Goal: Transaction & Acquisition: Purchase product/service

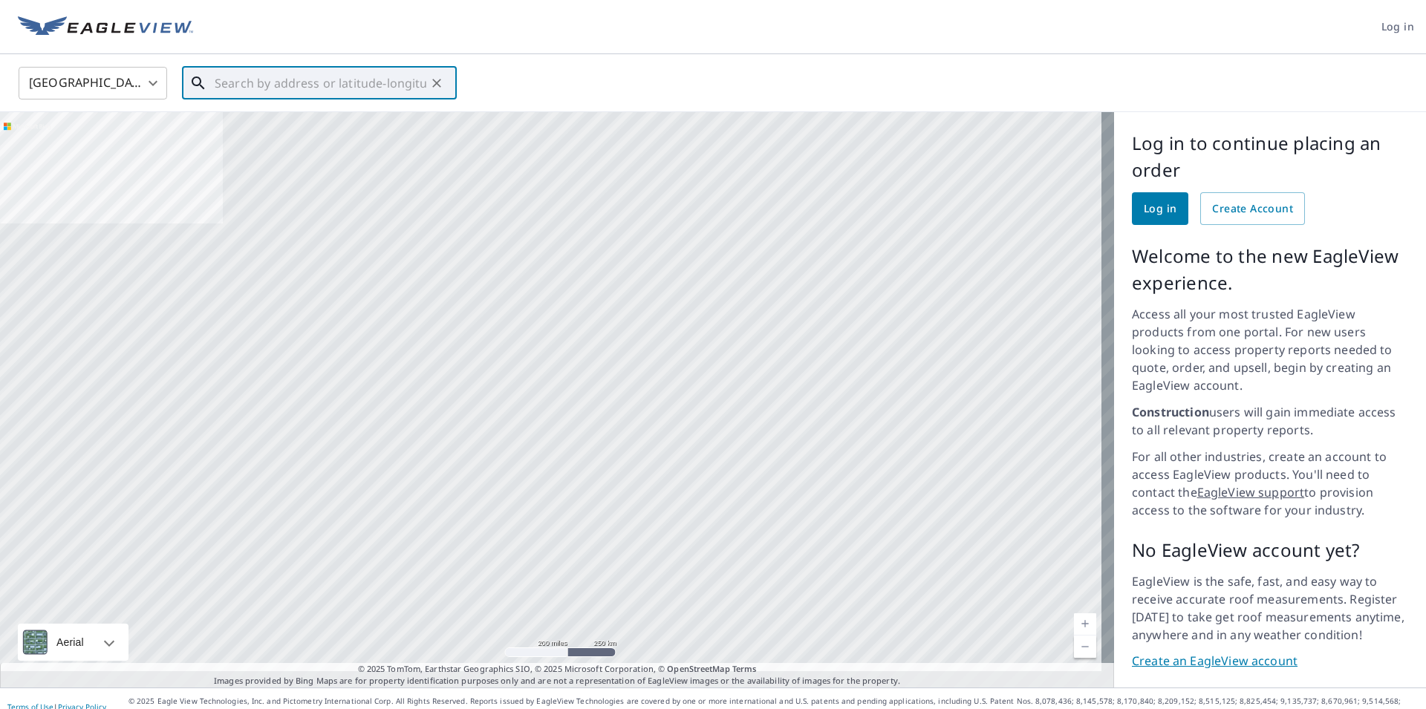
click at [306, 80] on input "text" at bounding box center [321, 83] width 212 height 42
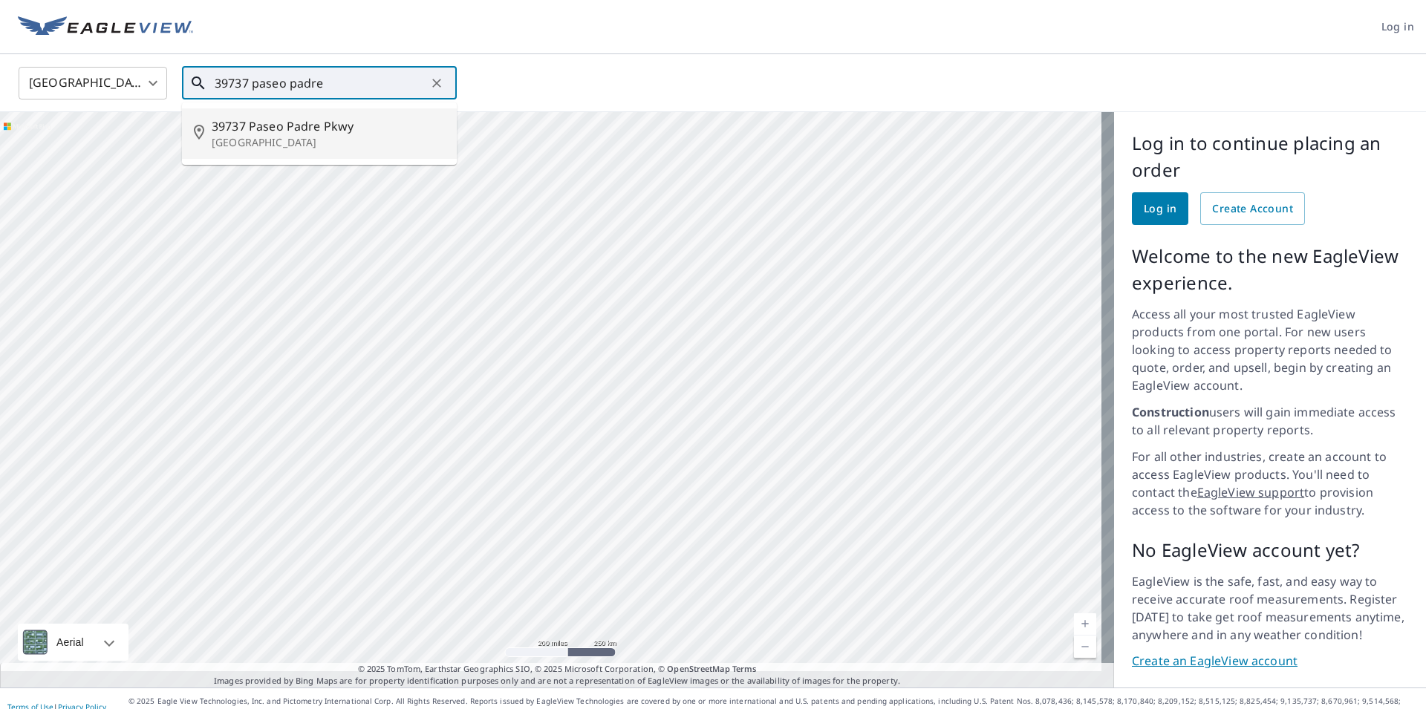
click at [310, 126] on span "39737 Paseo Padre Pkwy" at bounding box center [328, 126] width 233 height 18
type input "[STREET_ADDRESS]"
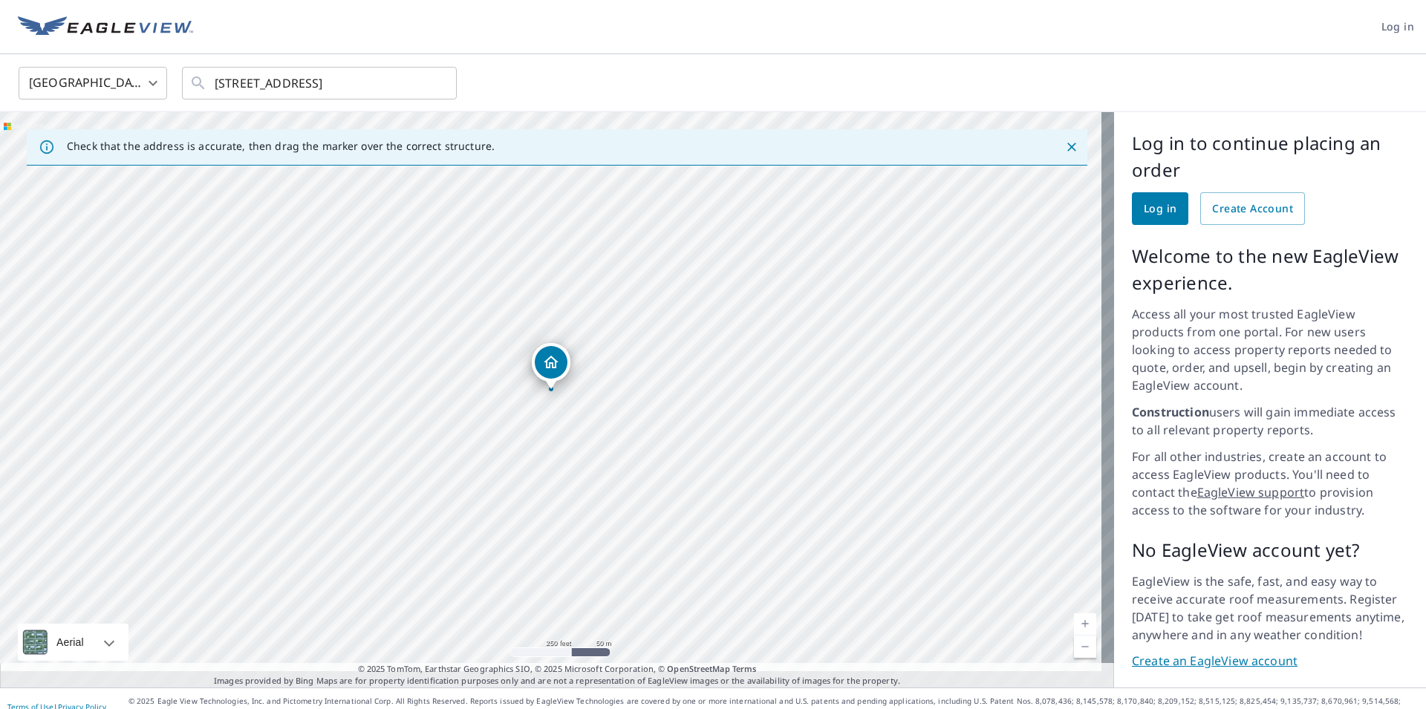
click at [556, 369] on icon "Dropped pin, building 1, Residential property, 39737 Paseo Padre Pkwy Fremont, …" at bounding box center [551, 363] width 18 height 18
click at [549, 418] on div "[STREET_ADDRESS]" at bounding box center [557, 400] width 1114 height 576
click at [480, 394] on div "Dropped pin, building 1, Residential property, 39737 Paseo Padre Pkwy Fremont, …" at bounding box center [478, 383] width 33 height 33
click at [480, 394] on div "[STREET_ADDRESS]" at bounding box center [557, 400] width 1114 height 576
click at [550, 395] on div "[STREET_ADDRESS]" at bounding box center [557, 400] width 1114 height 576
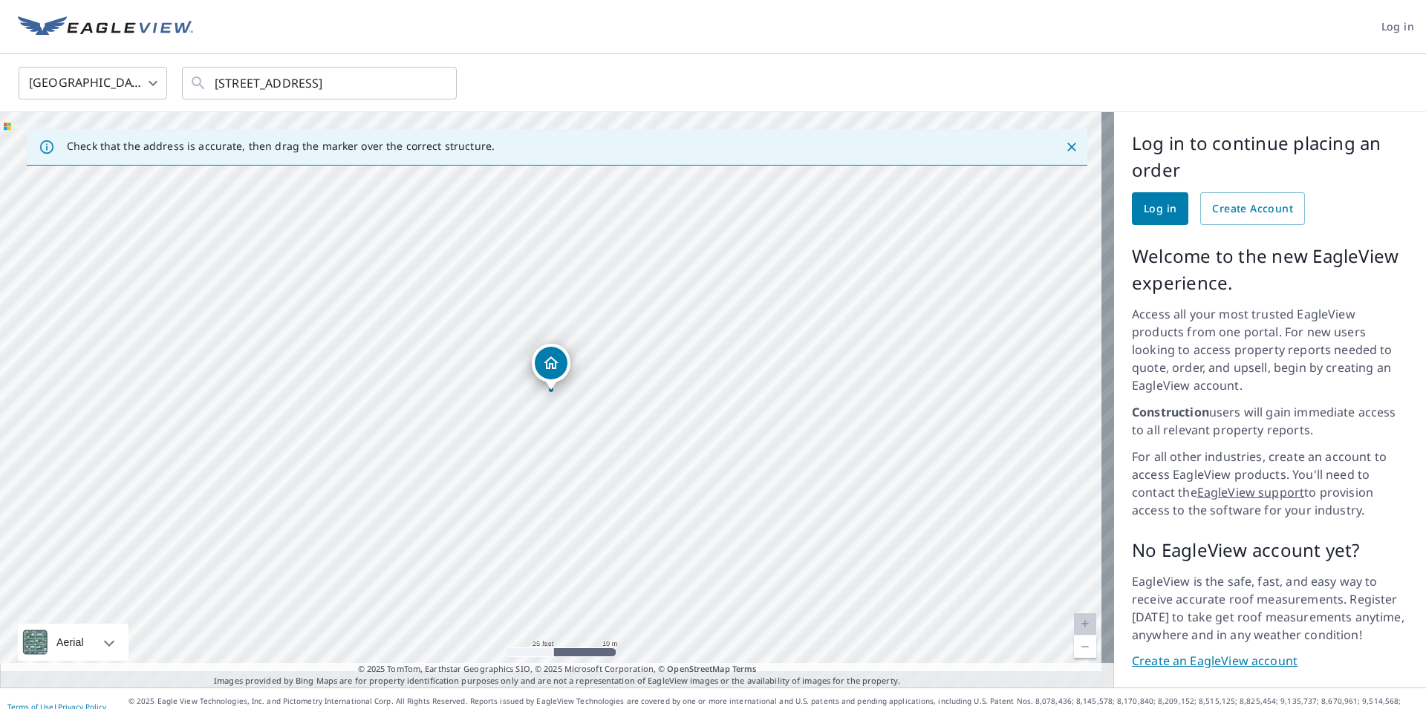
click at [560, 385] on div "Dropped pin, building 1, Residential property, 39737 Paseo Padre Pkwy Fremont, …" at bounding box center [550, 382] width 19 height 15
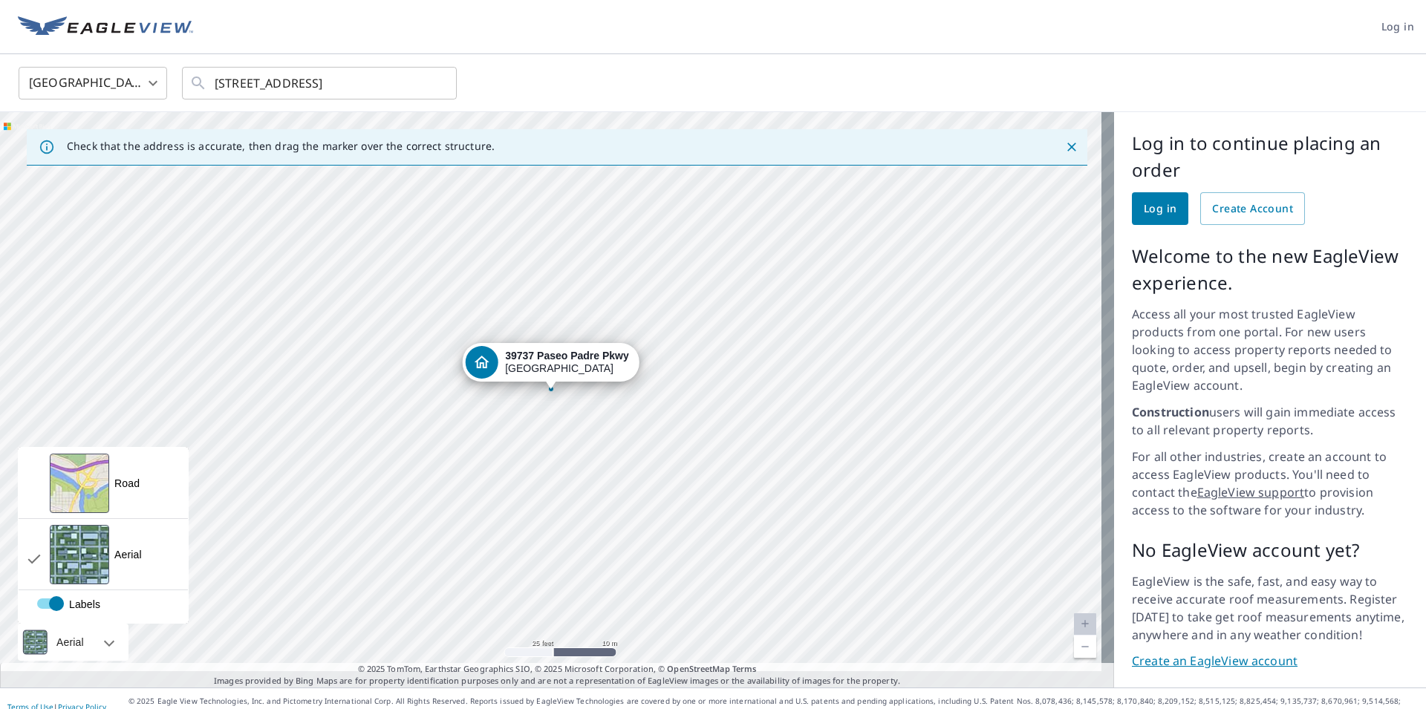
click at [115, 625] on div "Aerial" at bounding box center [73, 642] width 111 height 37
click at [92, 460] on div "View aerial and more..." at bounding box center [79, 483] width 59 height 59
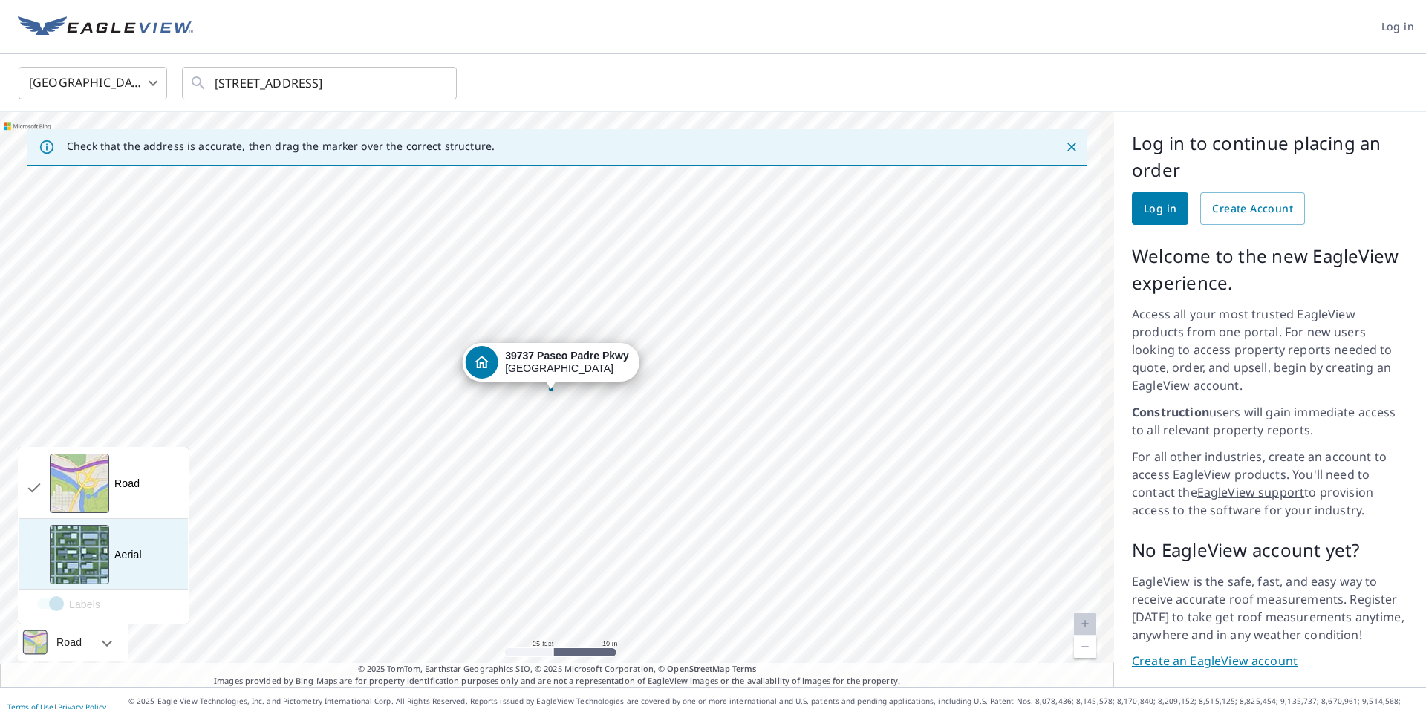
click at [86, 547] on div "View aerial and more..." at bounding box center [79, 554] width 59 height 59
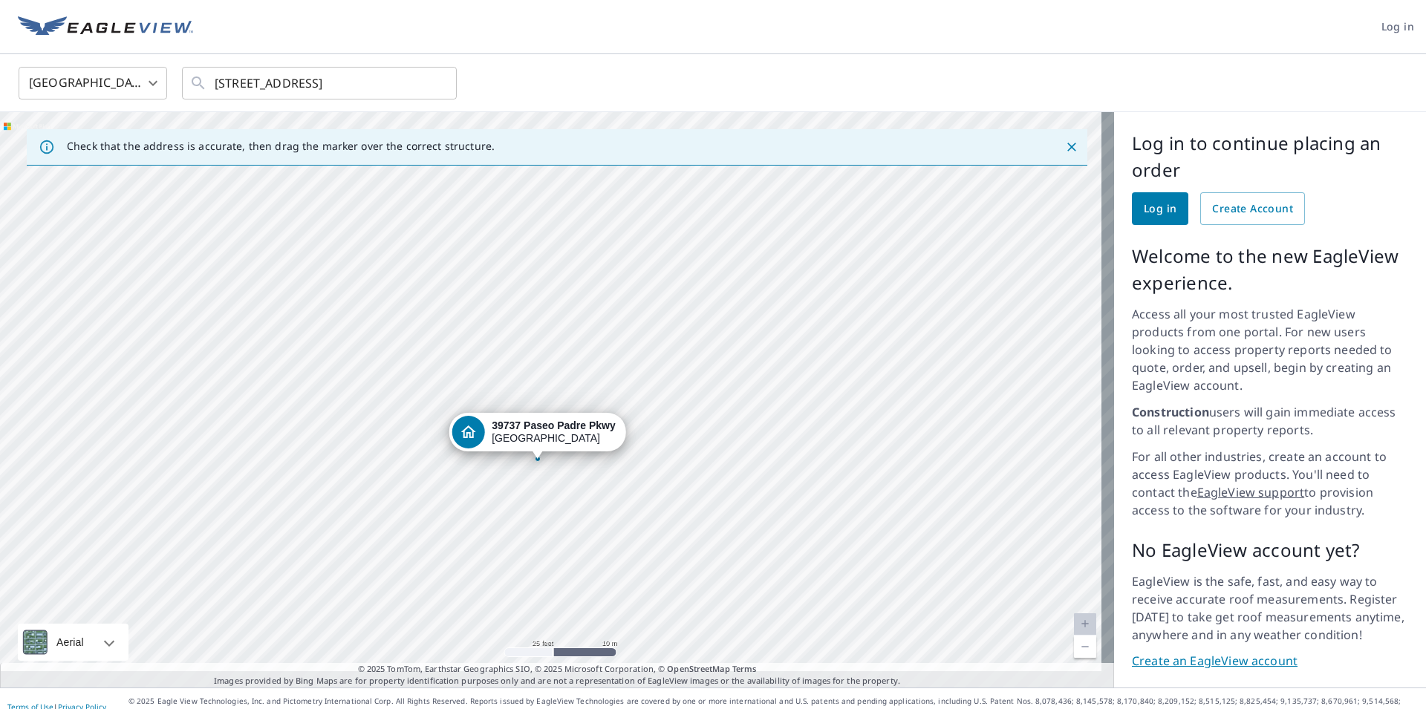
click at [1230, 653] on link "Create an EagleView account" at bounding box center [1270, 661] width 276 height 17
